Goal: Task Accomplishment & Management: Use online tool/utility

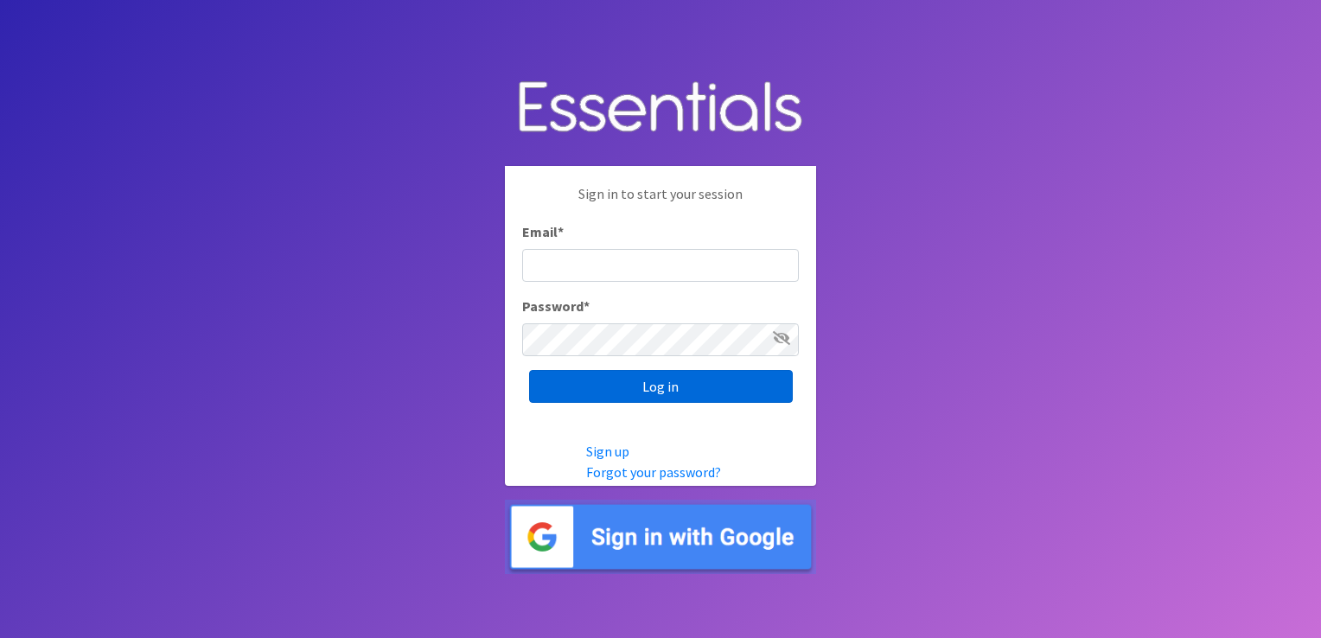
type input "[PERSON_NAME][EMAIL_ADDRESS][DOMAIN_NAME]"
click at [572, 387] on input "Log in" at bounding box center [661, 386] width 264 height 33
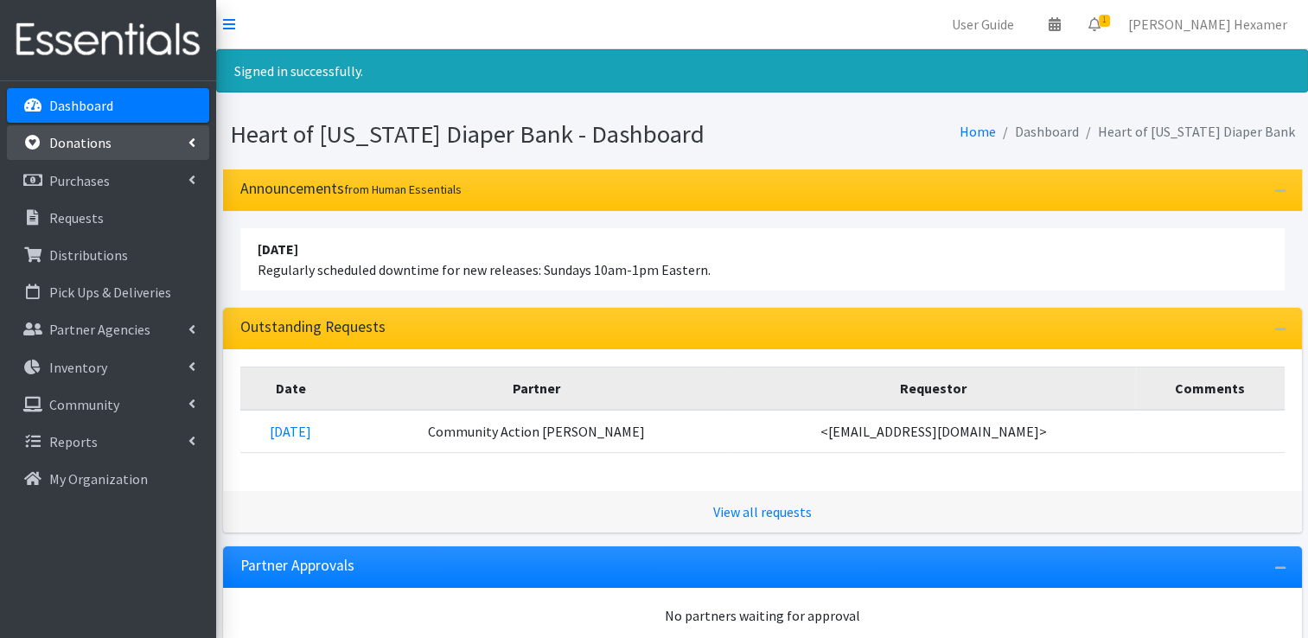
click at [81, 143] on p "Donations" at bounding box center [80, 142] width 62 height 17
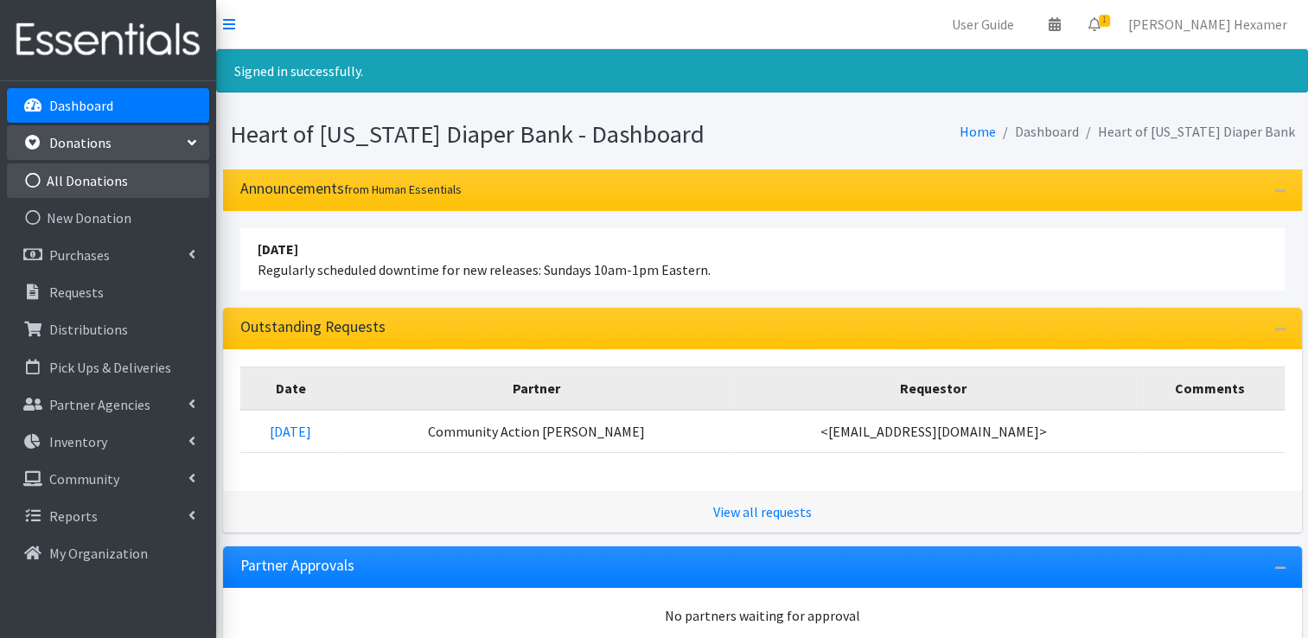
click at [76, 175] on link "All Donations" at bounding box center [108, 180] width 202 height 35
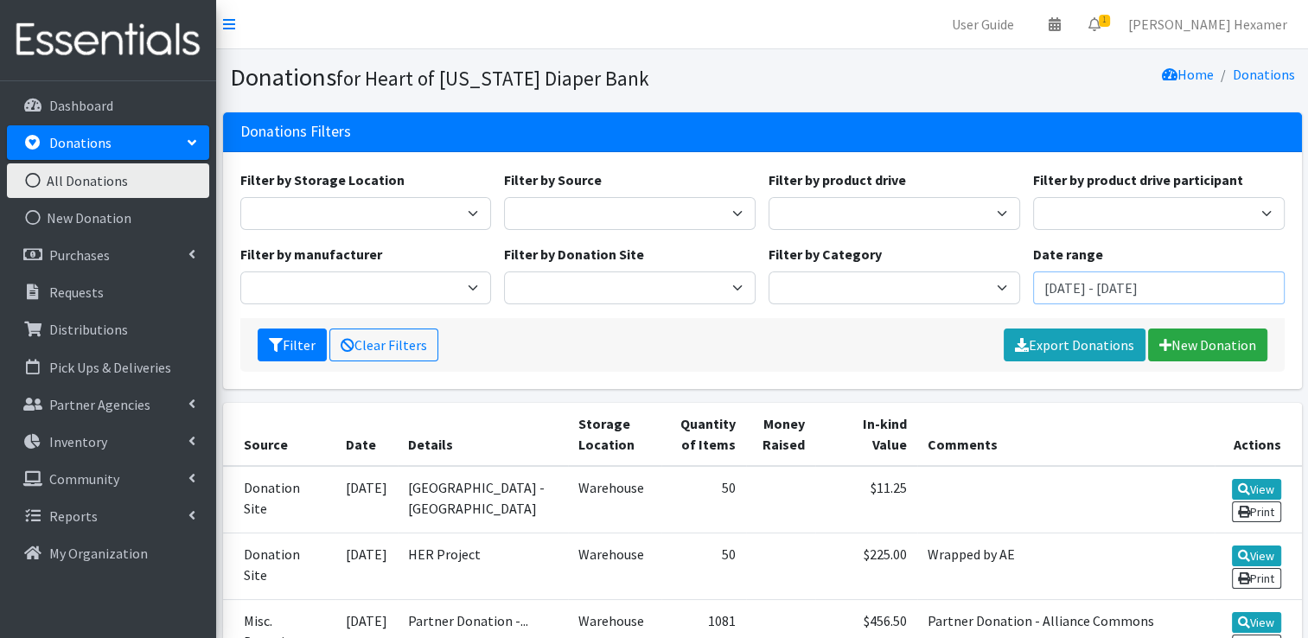
click at [1085, 285] on input "August 8, 2025 - November 8, 2025" at bounding box center [1159, 288] width 252 height 33
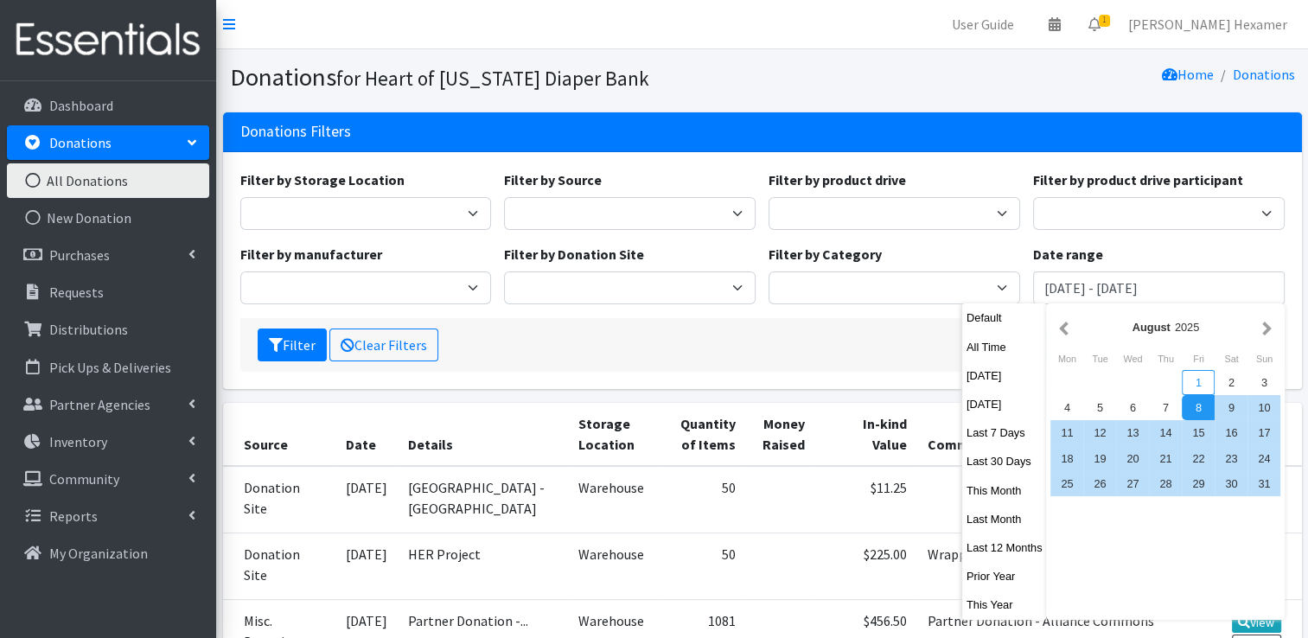
click at [1199, 381] on div "1" at bounding box center [1198, 382] width 33 height 25
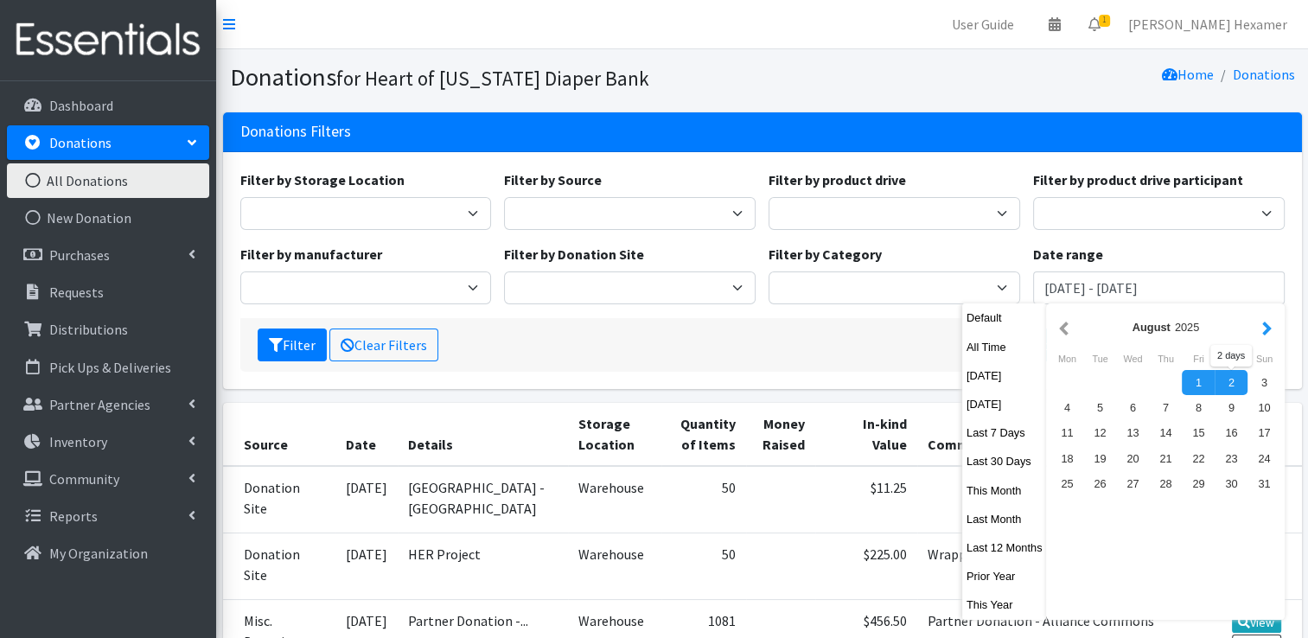
click at [1262, 331] on button "button" at bounding box center [1267, 327] width 18 height 22
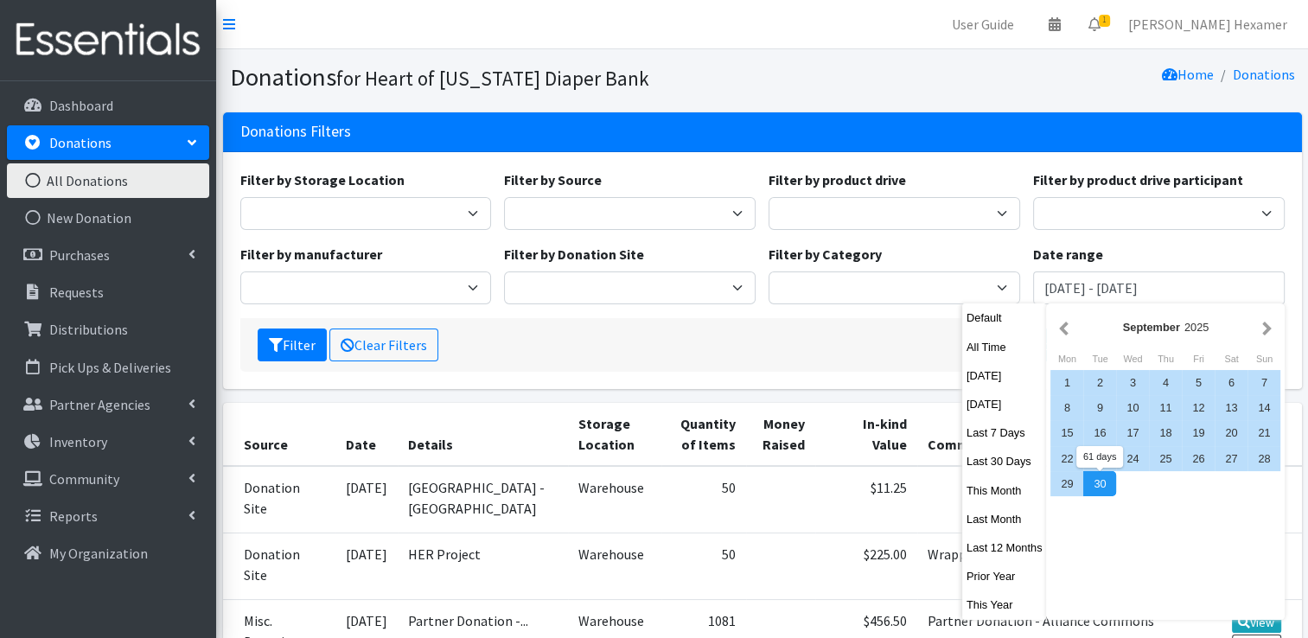
click at [1103, 484] on div "30" at bounding box center [1100, 483] width 33 height 25
type input "August 1, 2025 - September 30, 2025"
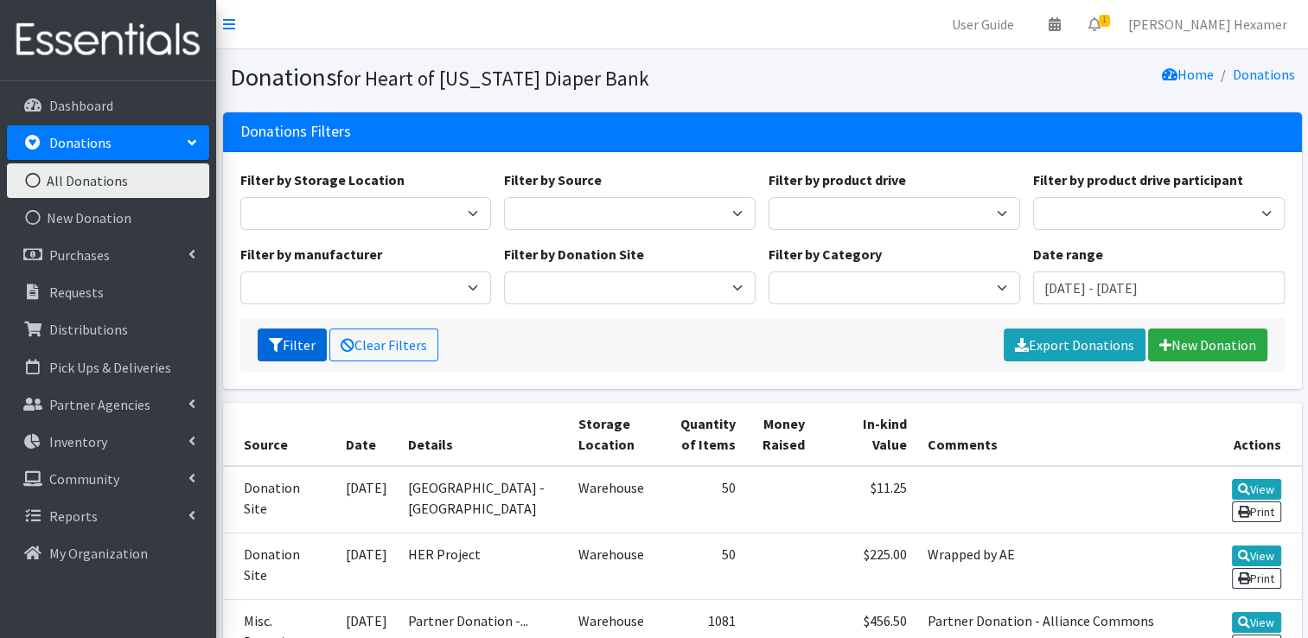
click at [287, 341] on button "Filter" at bounding box center [292, 345] width 69 height 33
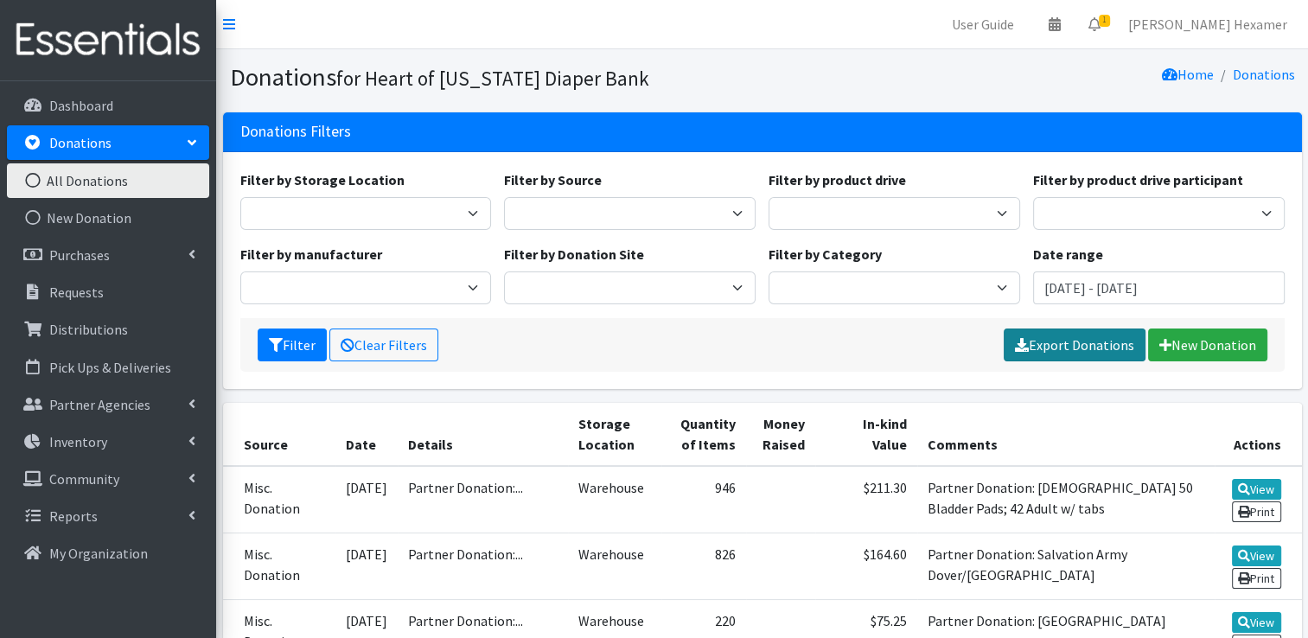
click at [1060, 350] on link "Export Donations" at bounding box center [1075, 345] width 142 height 33
click at [1100, 289] on input "August 1, 2025 - September 30, 2025" at bounding box center [1159, 288] width 252 height 33
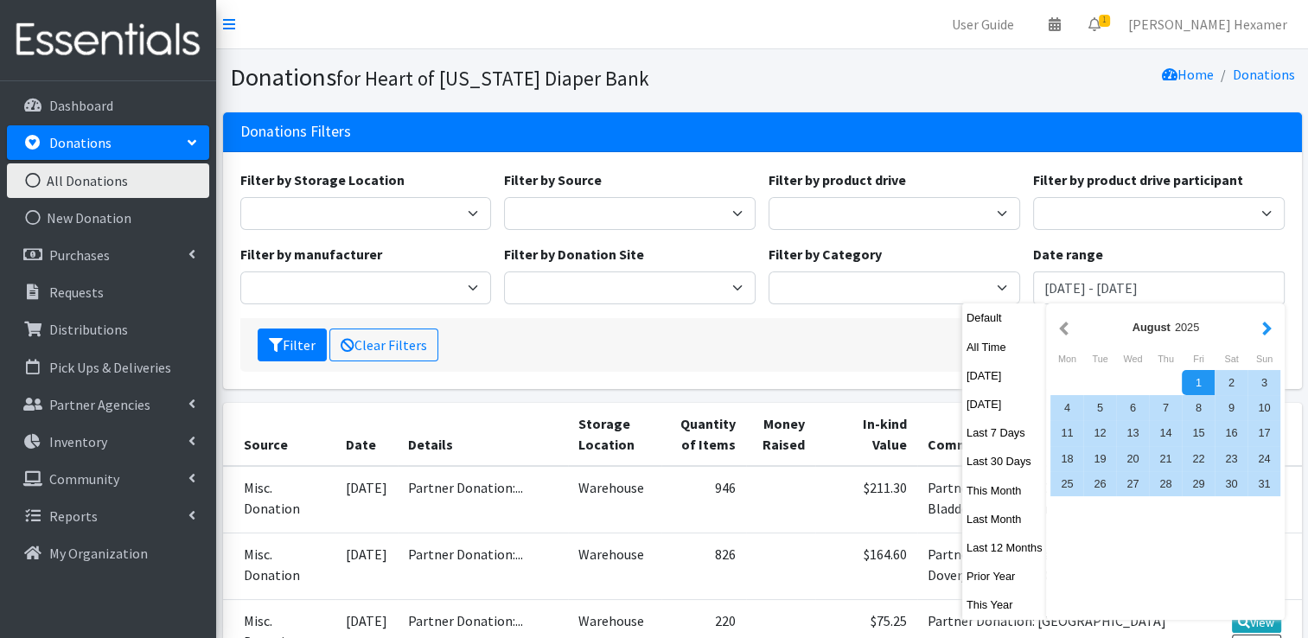
click at [1263, 333] on button "button" at bounding box center [1267, 327] width 18 height 22
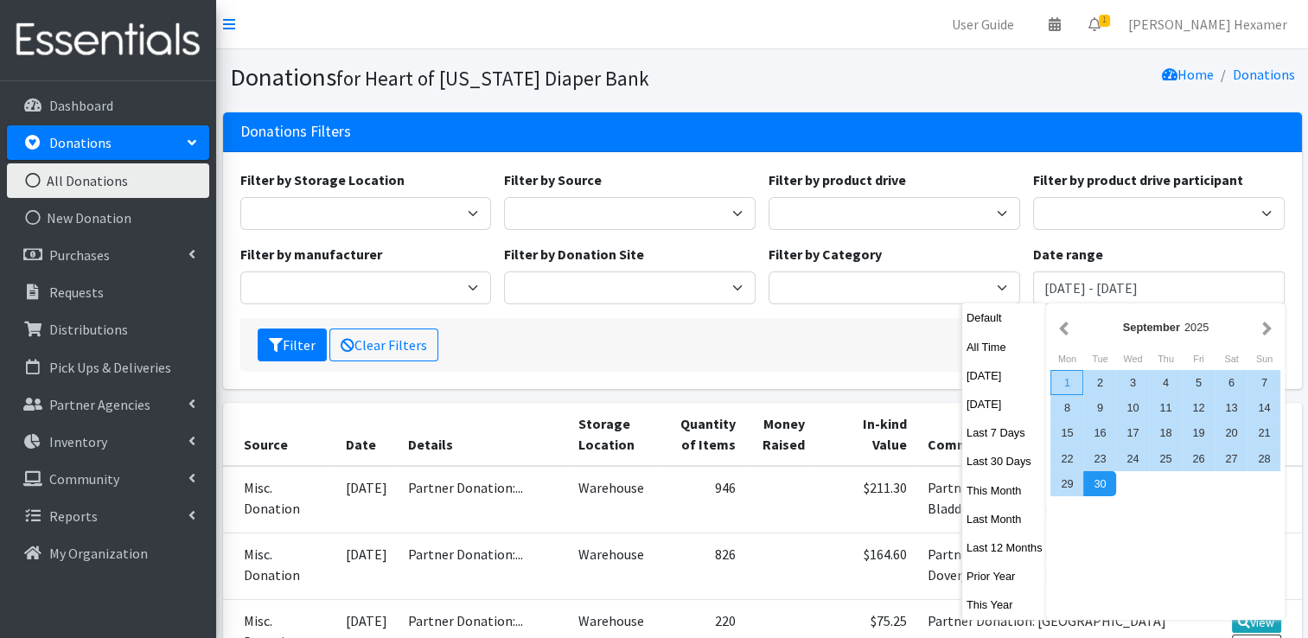
click at [1069, 375] on div "1" at bounding box center [1067, 382] width 33 height 25
click at [1104, 489] on div "30" at bounding box center [1100, 483] width 33 height 25
type input "September 1, 2025 - September 30, 2025"
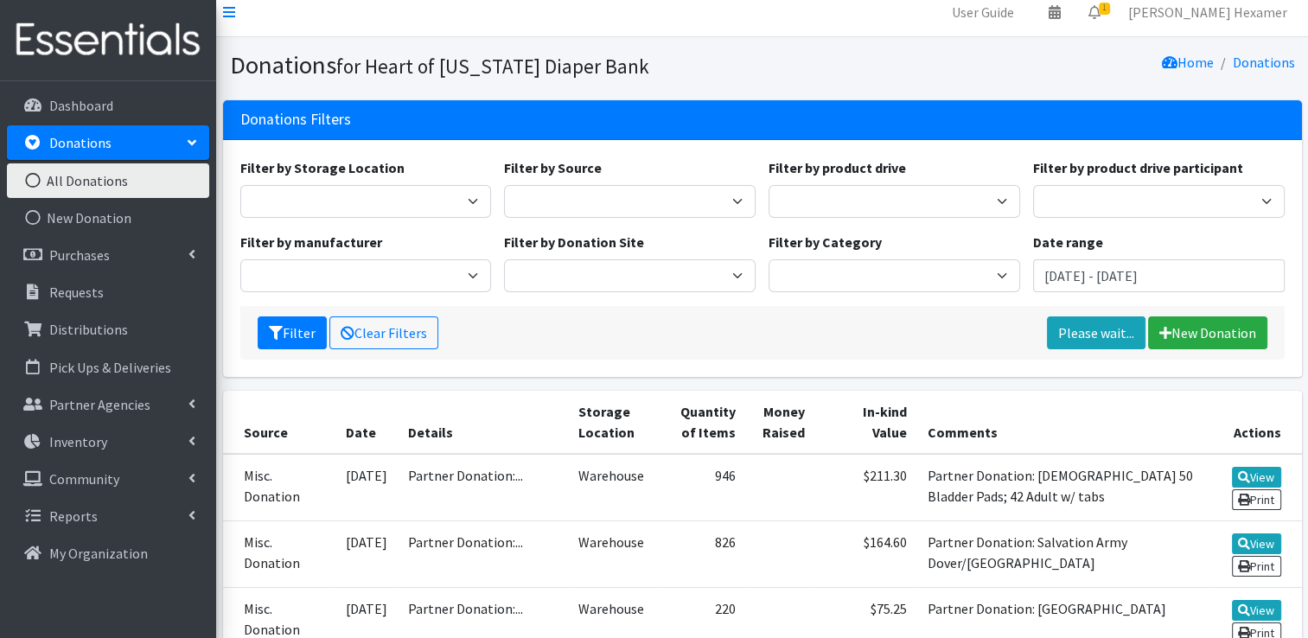
scroll to position [14, 0]
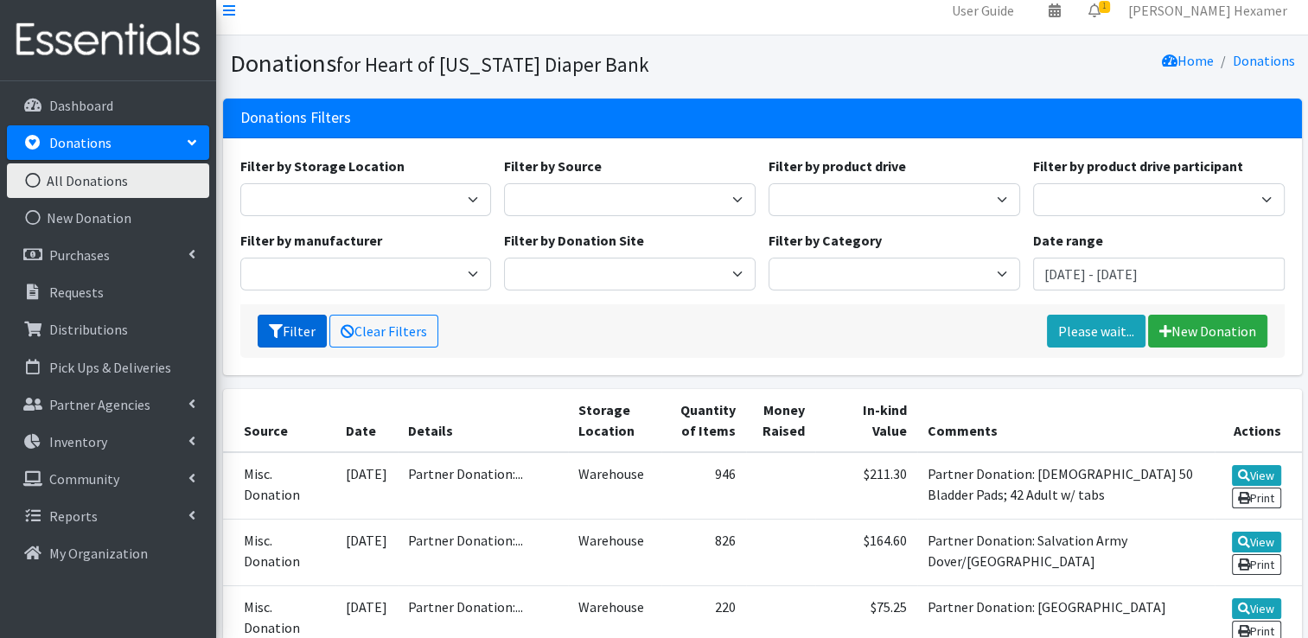
click at [292, 342] on button "Filter" at bounding box center [292, 331] width 69 height 33
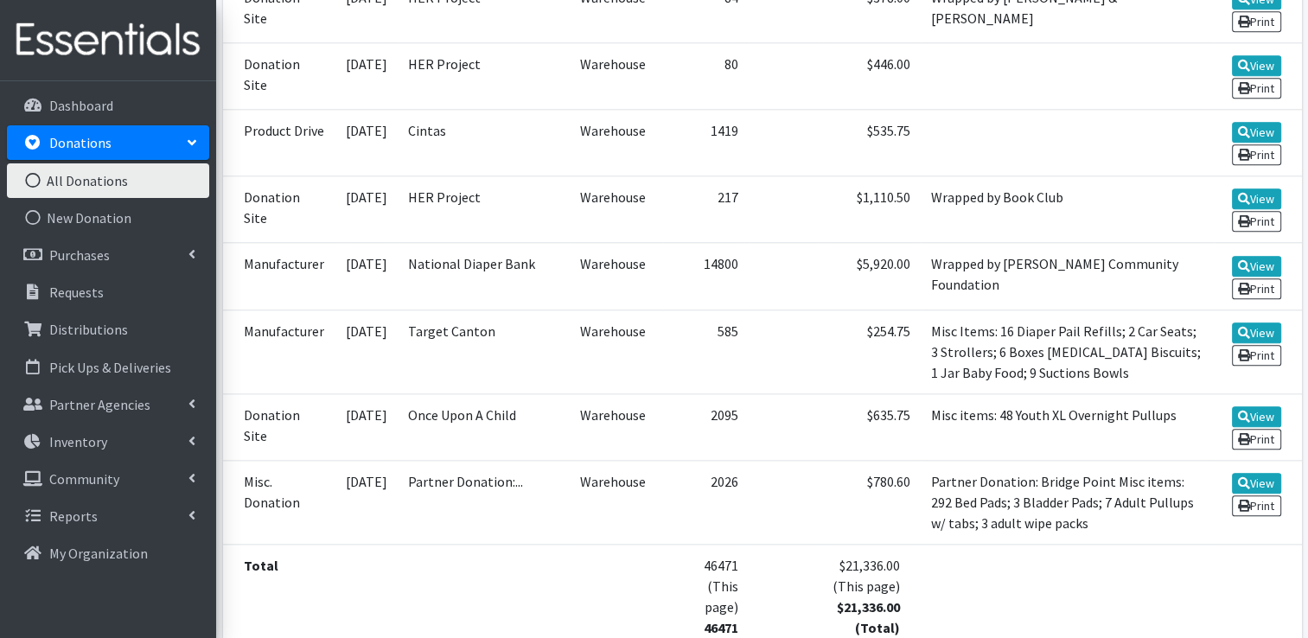
scroll to position [1888, 0]
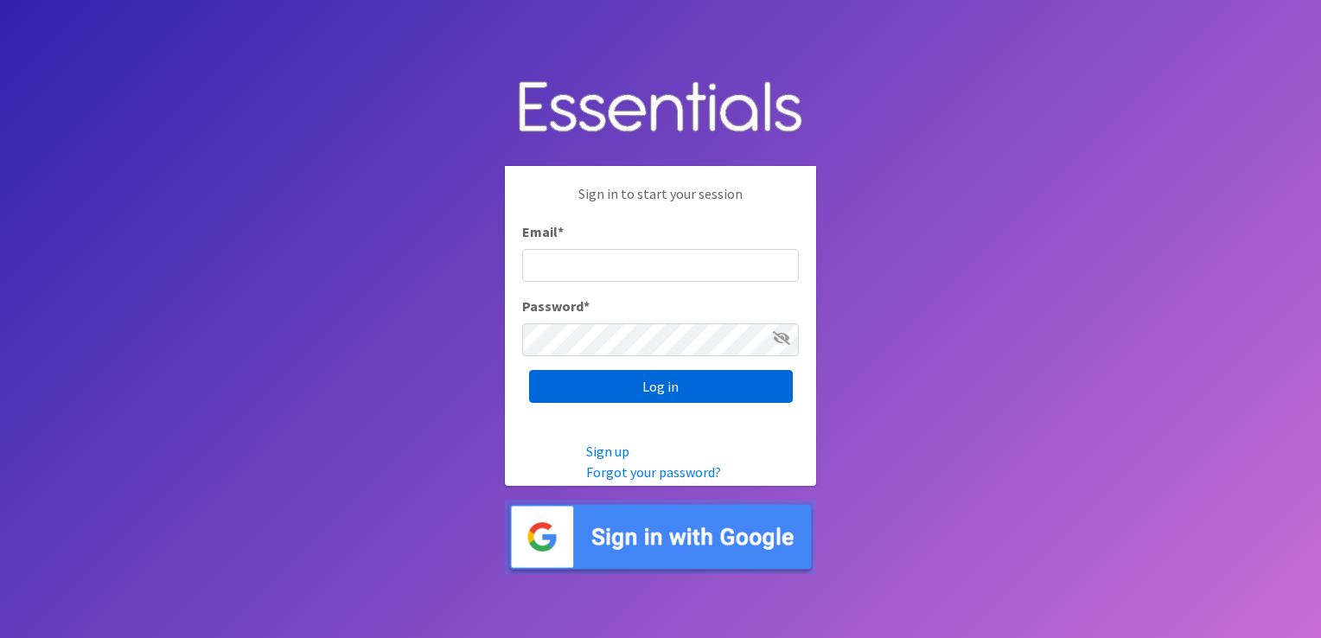
type input "[PERSON_NAME][EMAIL_ADDRESS][DOMAIN_NAME]"
click at [561, 382] on input "Log in" at bounding box center [661, 386] width 264 height 33
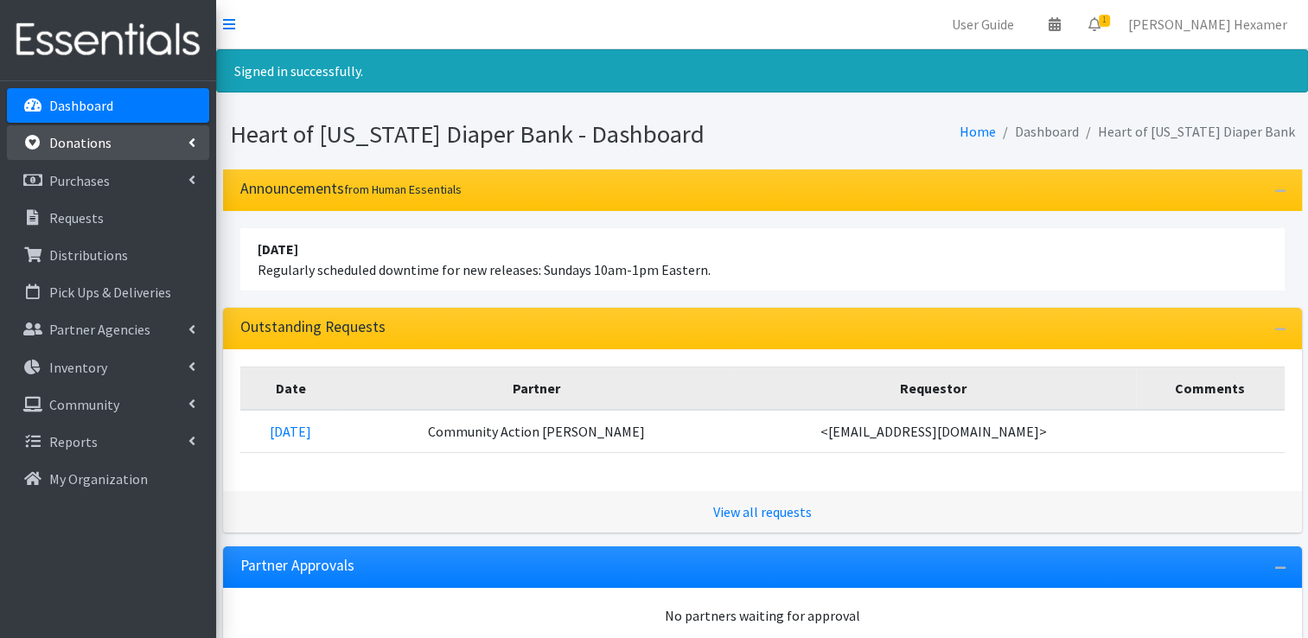
click at [89, 147] on p "Donations" at bounding box center [80, 142] width 62 height 17
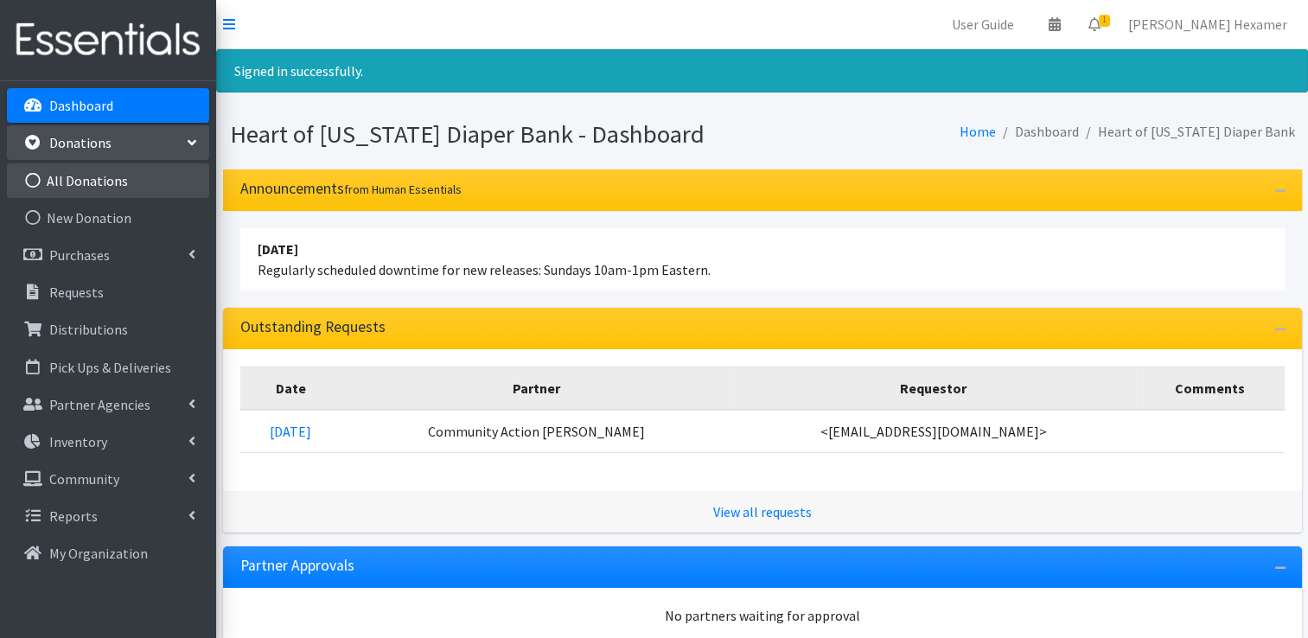
click at [74, 176] on link "All Donations" at bounding box center [108, 180] width 202 height 35
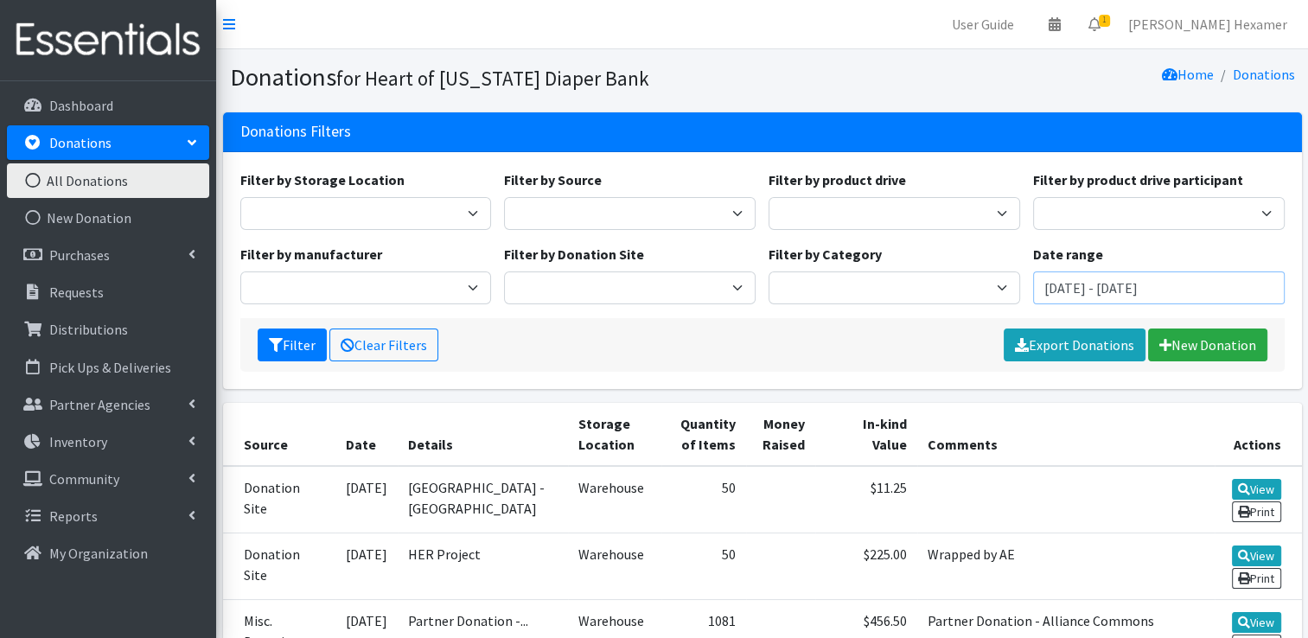
click at [1072, 289] on input "[DATE] - [DATE]" at bounding box center [1159, 288] width 252 height 33
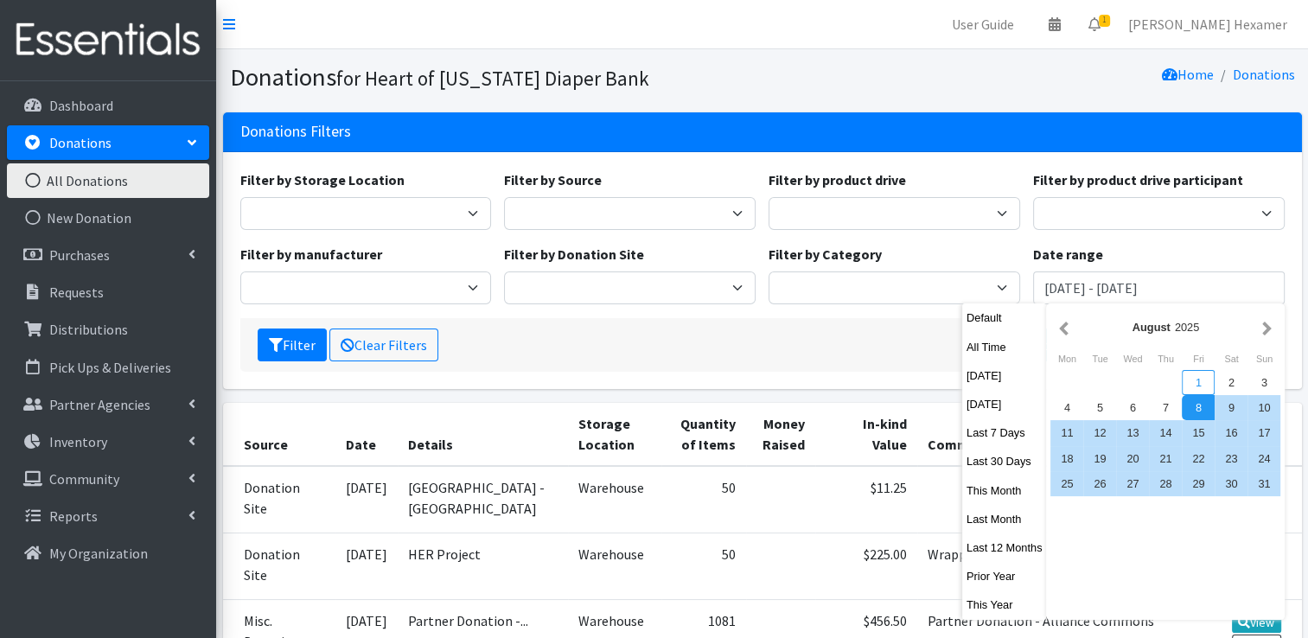
click at [1199, 384] on div "1" at bounding box center [1198, 382] width 33 height 25
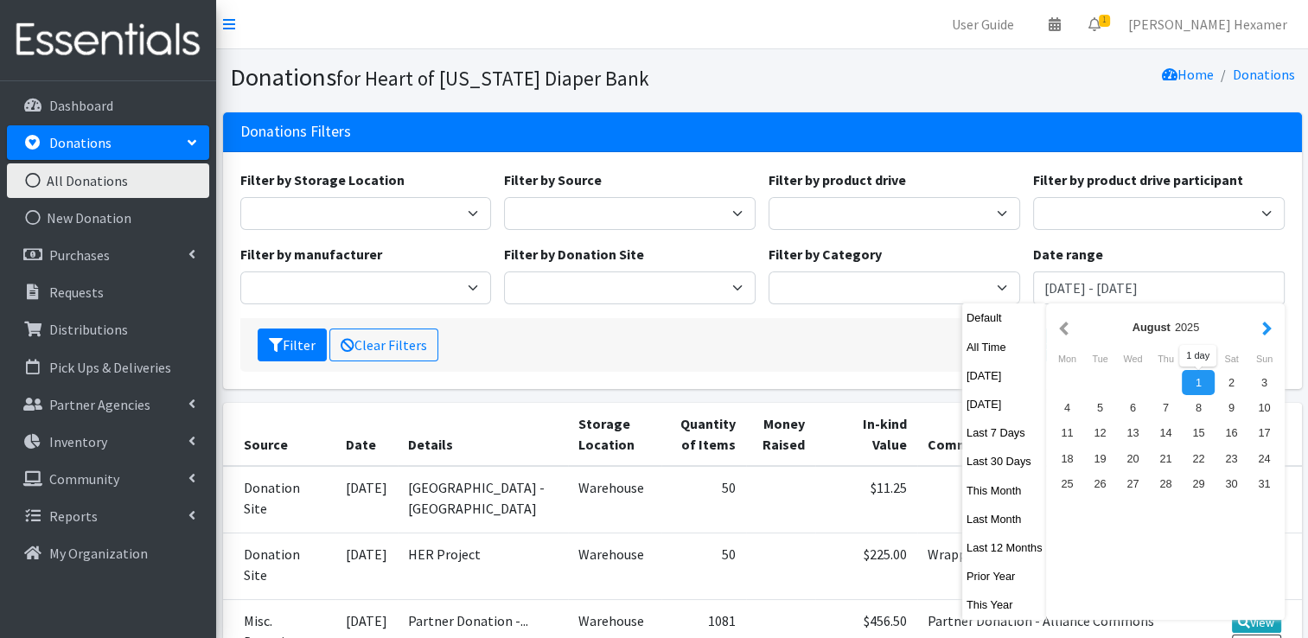
click at [1269, 323] on button "button" at bounding box center [1267, 327] width 18 height 22
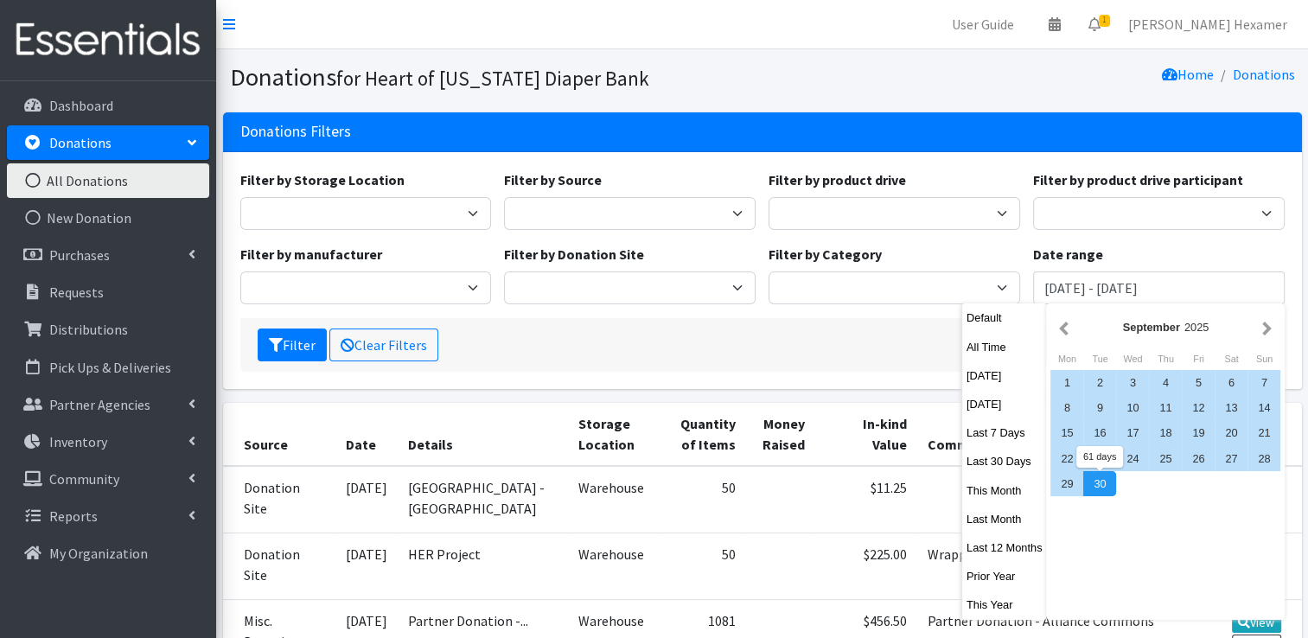
click at [1109, 483] on div "30" at bounding box center [1100, 483] width 33 height 25
type input "[DATE] - [DATE]"
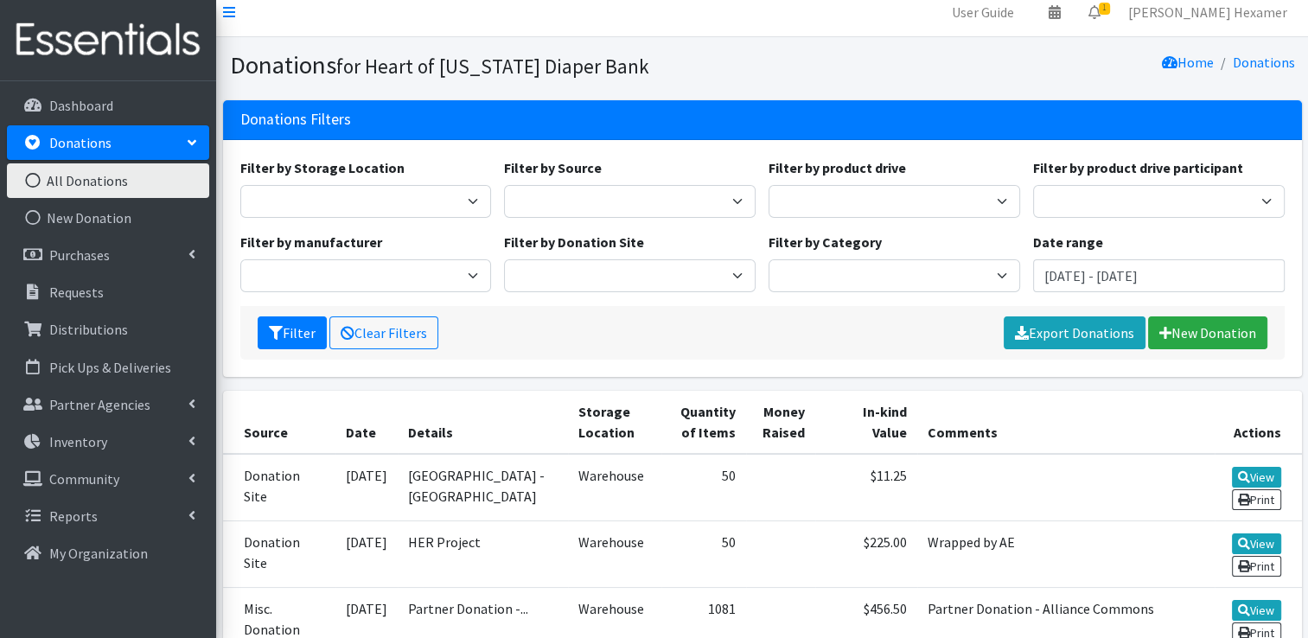
scroll to position [13, 0]
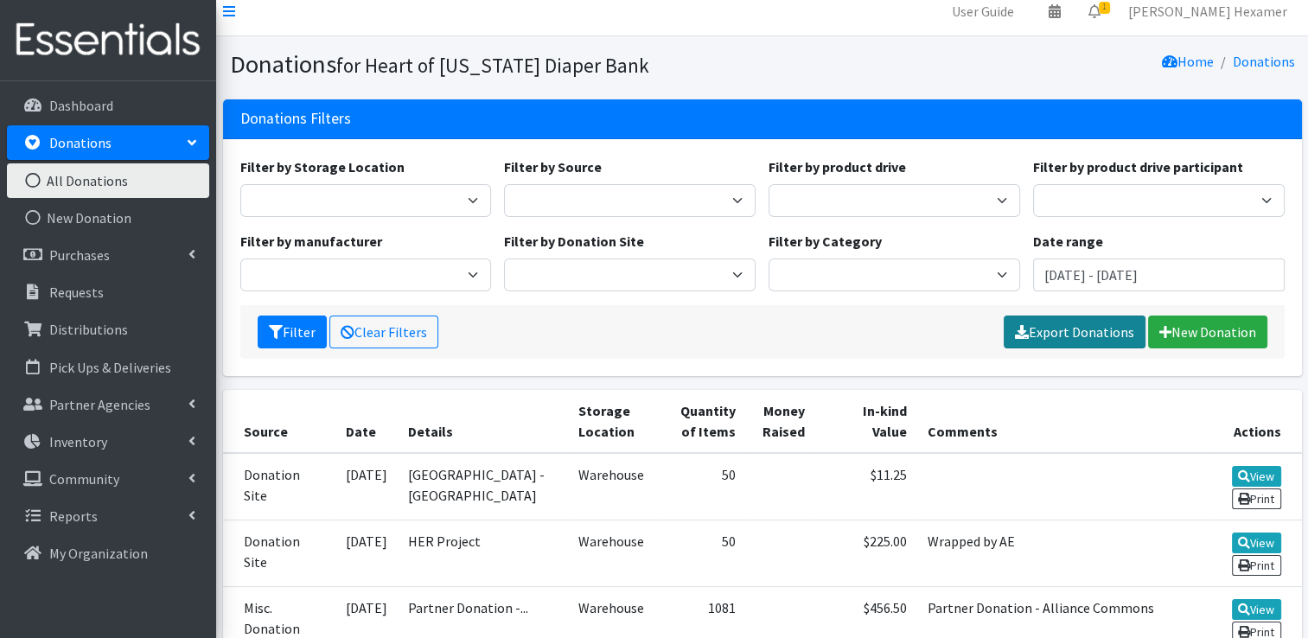
click at [1115, 324] on link "Export Donations" at bounding box center [1075, 332] width 142 height 33
